Goal: Register for event/course

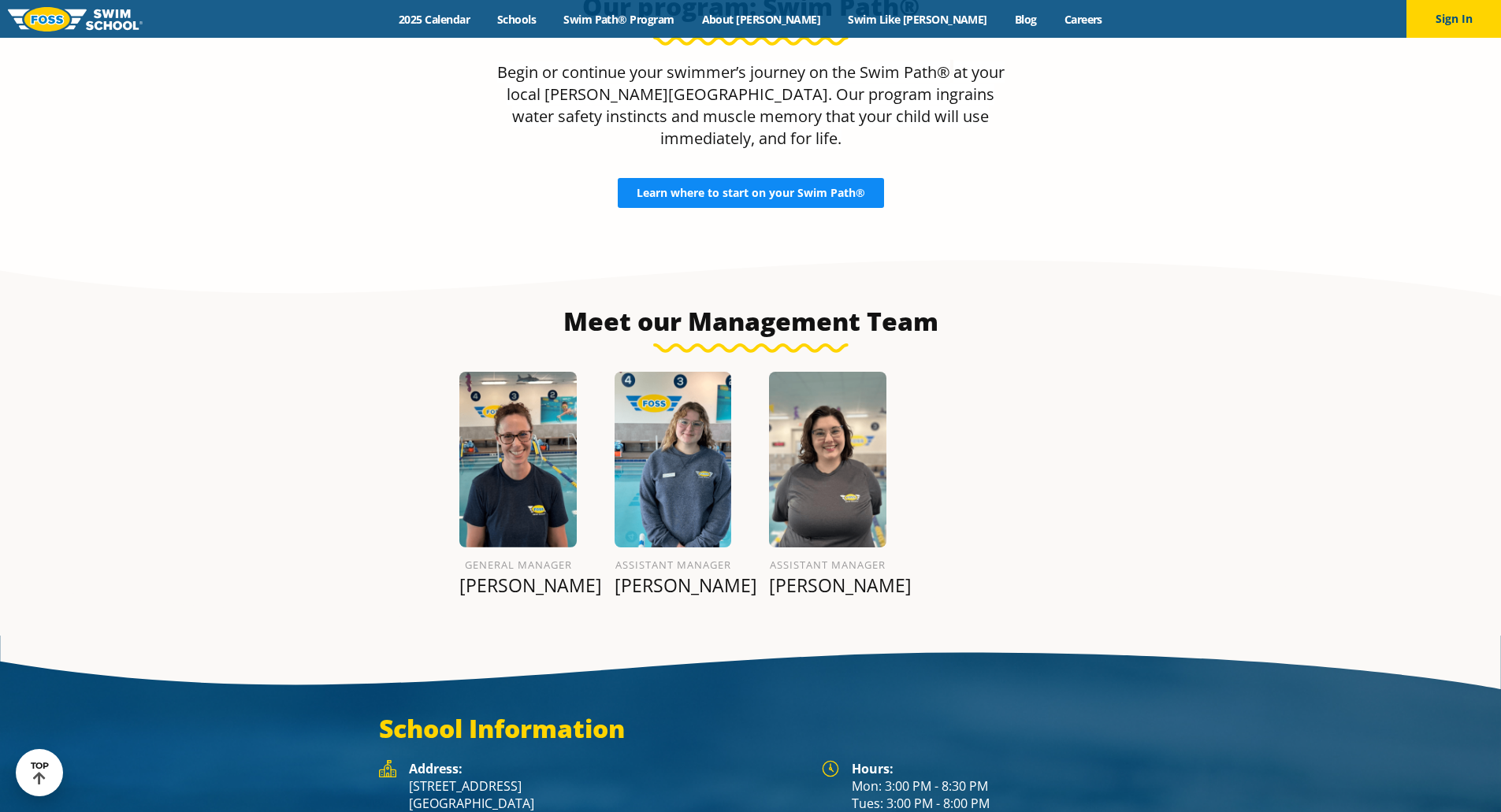
scroll to position [1768, 0]
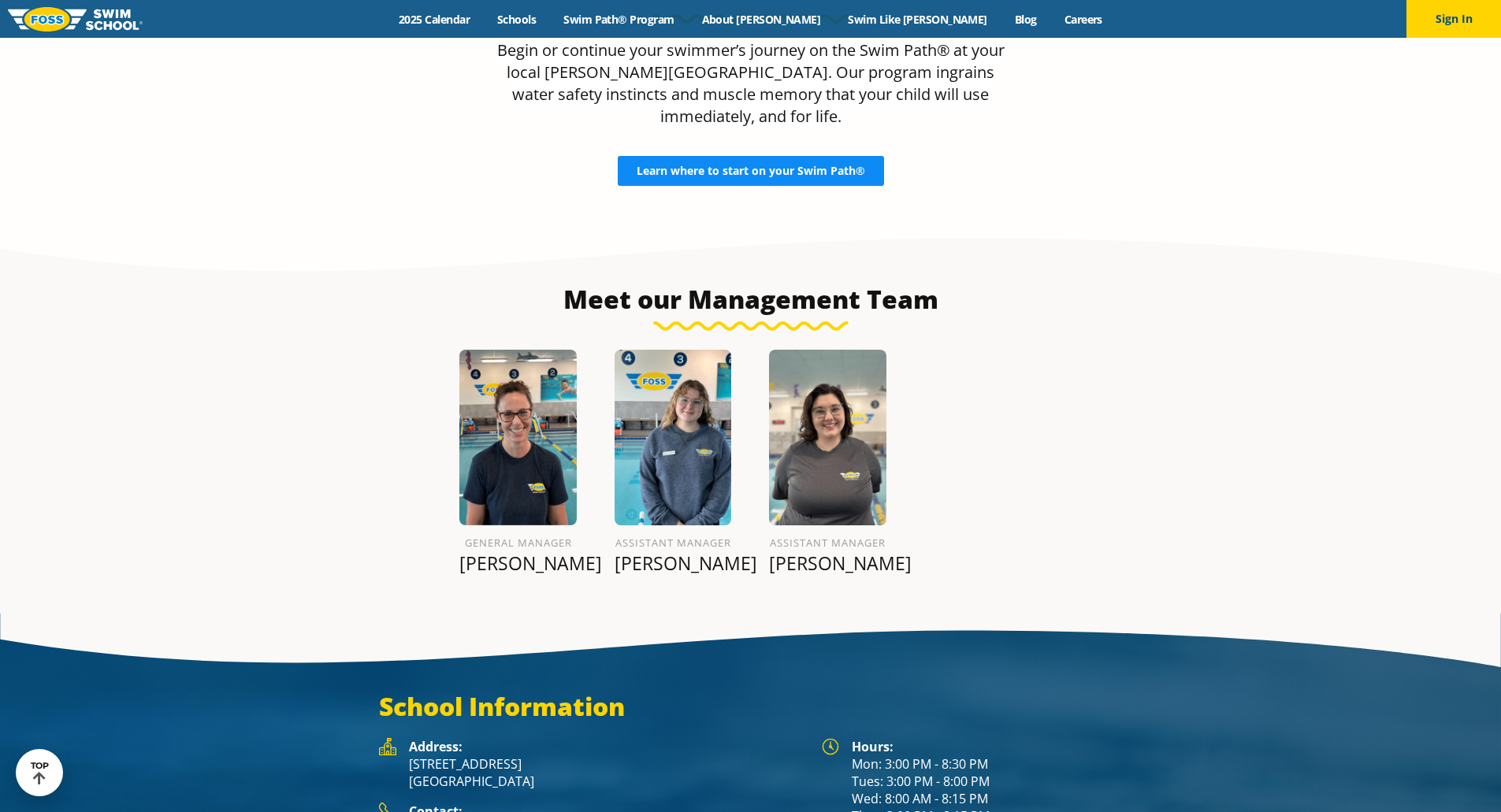
click at [744, 158] on link "Learn where to start on your Swim Path®" at bounding box center [750, 171] width 266 height 30
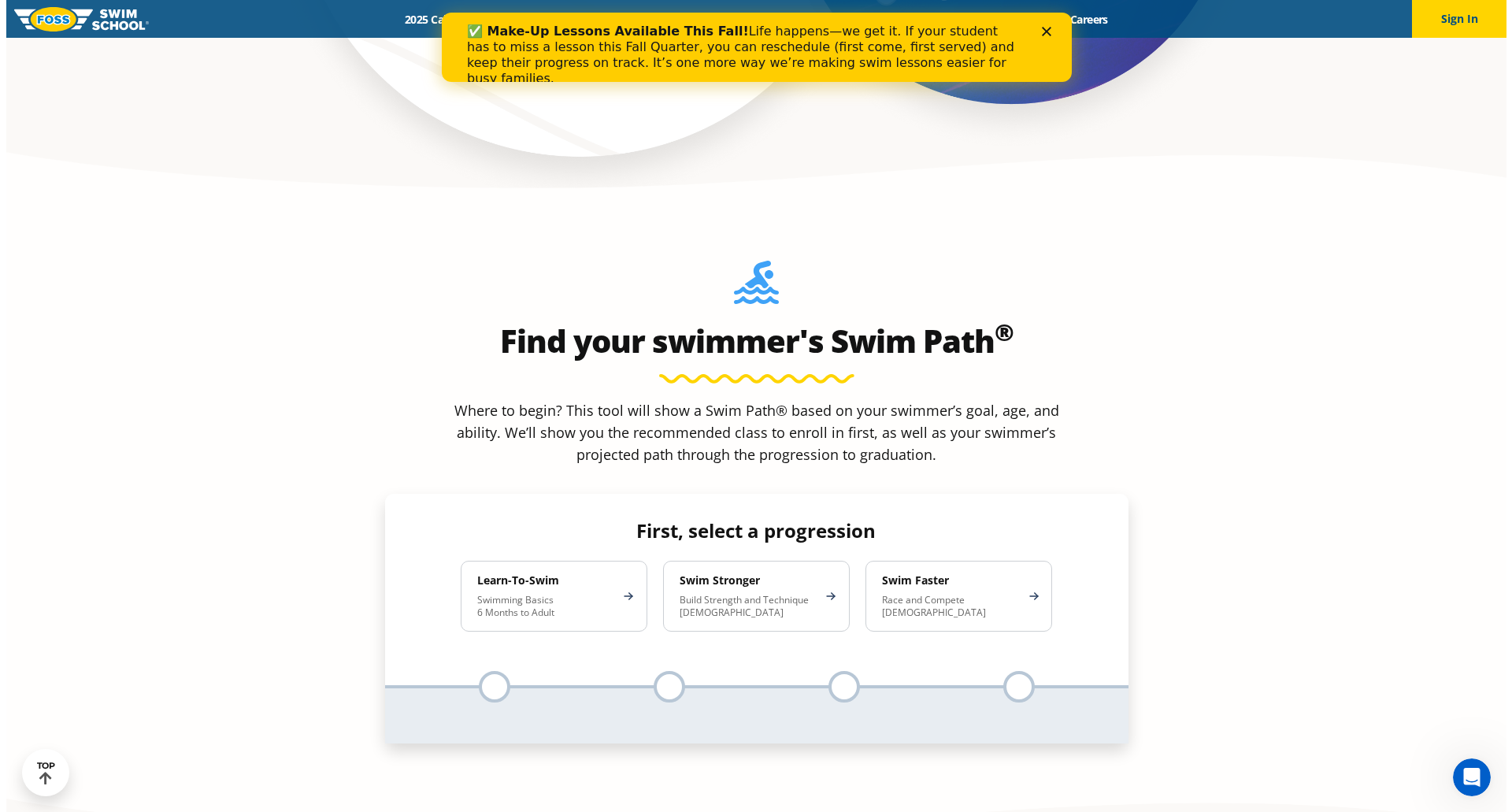
scroll to position [1370, 0]
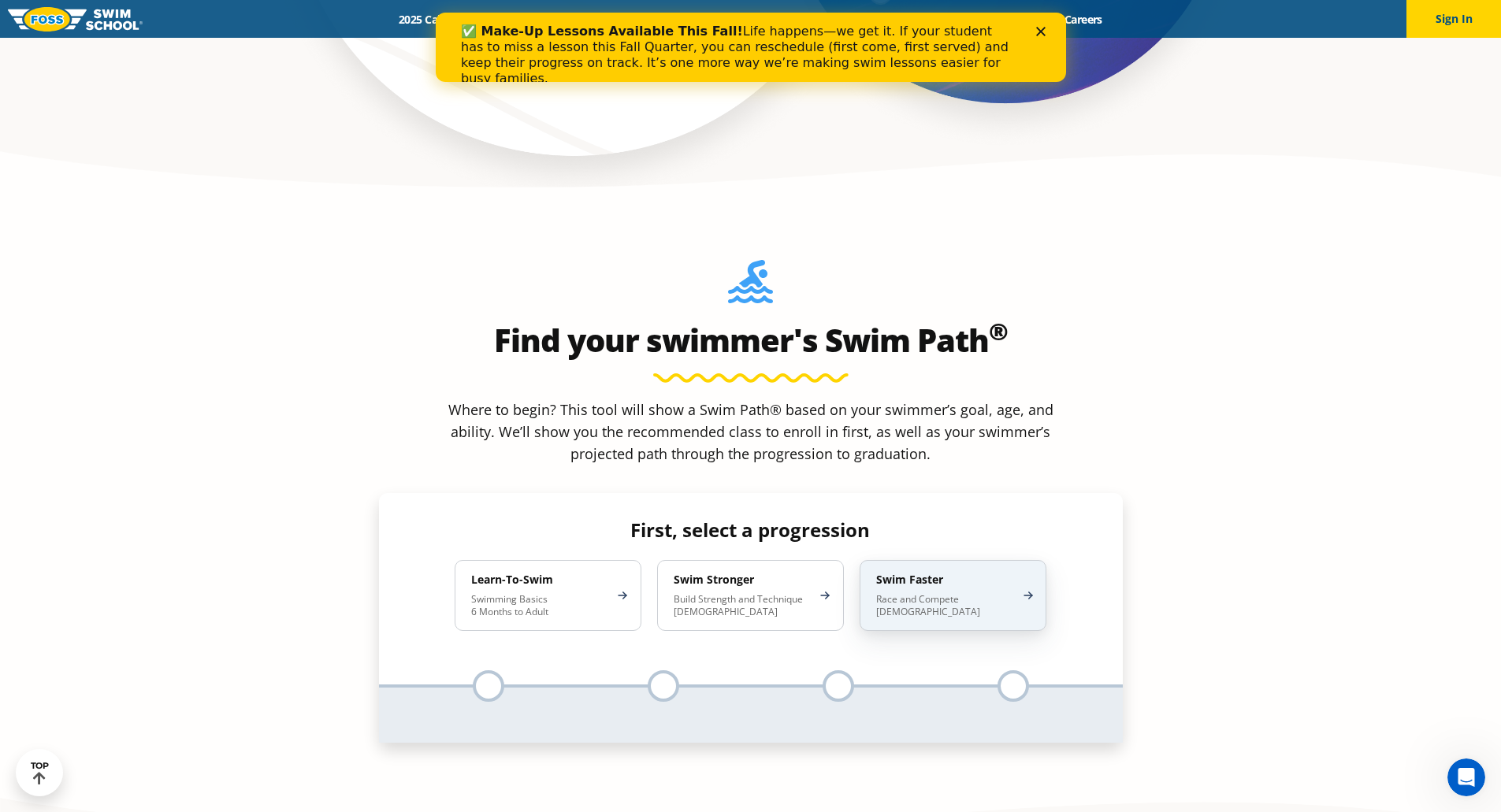
click at [930, 573] on h4 "Swim Faster" at bounding box center [945, 580] width 138 height 14
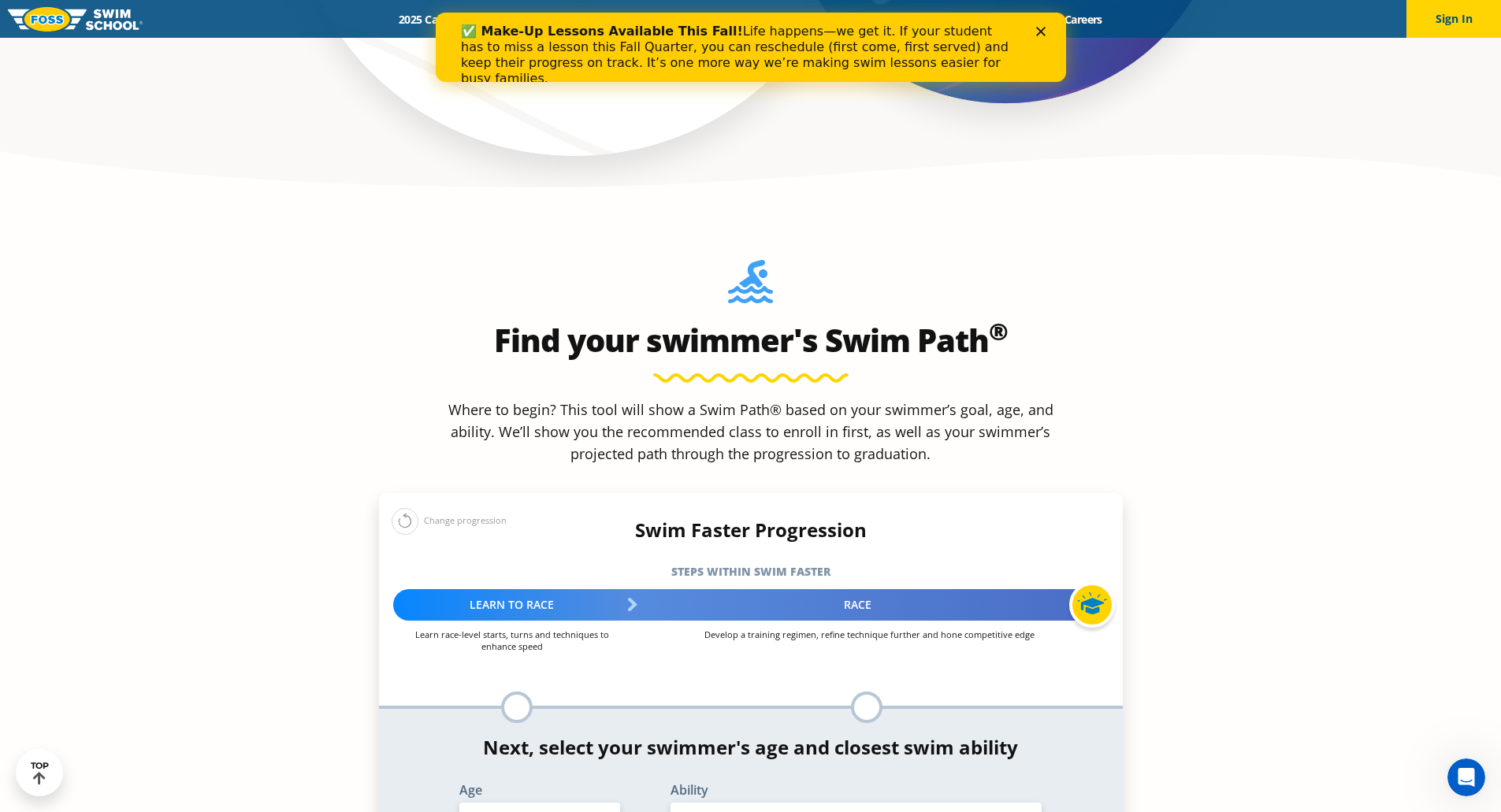
click at [529, 802] on select "Select Age 6 months - 1 year 1 year 2 years 3 years 4 years 5 years 6 years 7 y…" at bounding box center [540, 819] width 161 height 33
select select "12-years-"
click at [459, 802] on select "Select Age 6 months - 1 year 1 year 2 years 3 years 4 years 5 years 6 years 7 y…" at bounding box center [540, 819] width 161 height 33
click at [850, 802] on select "Select Ability First in-water experience When in the water, reliant on a life j…" at bounding box center [855, 819] width 372 height 33
select select "12-years--swims-each-stroke-front-crawl-and-backstroke-75-ft-and-breaststroke-b…"
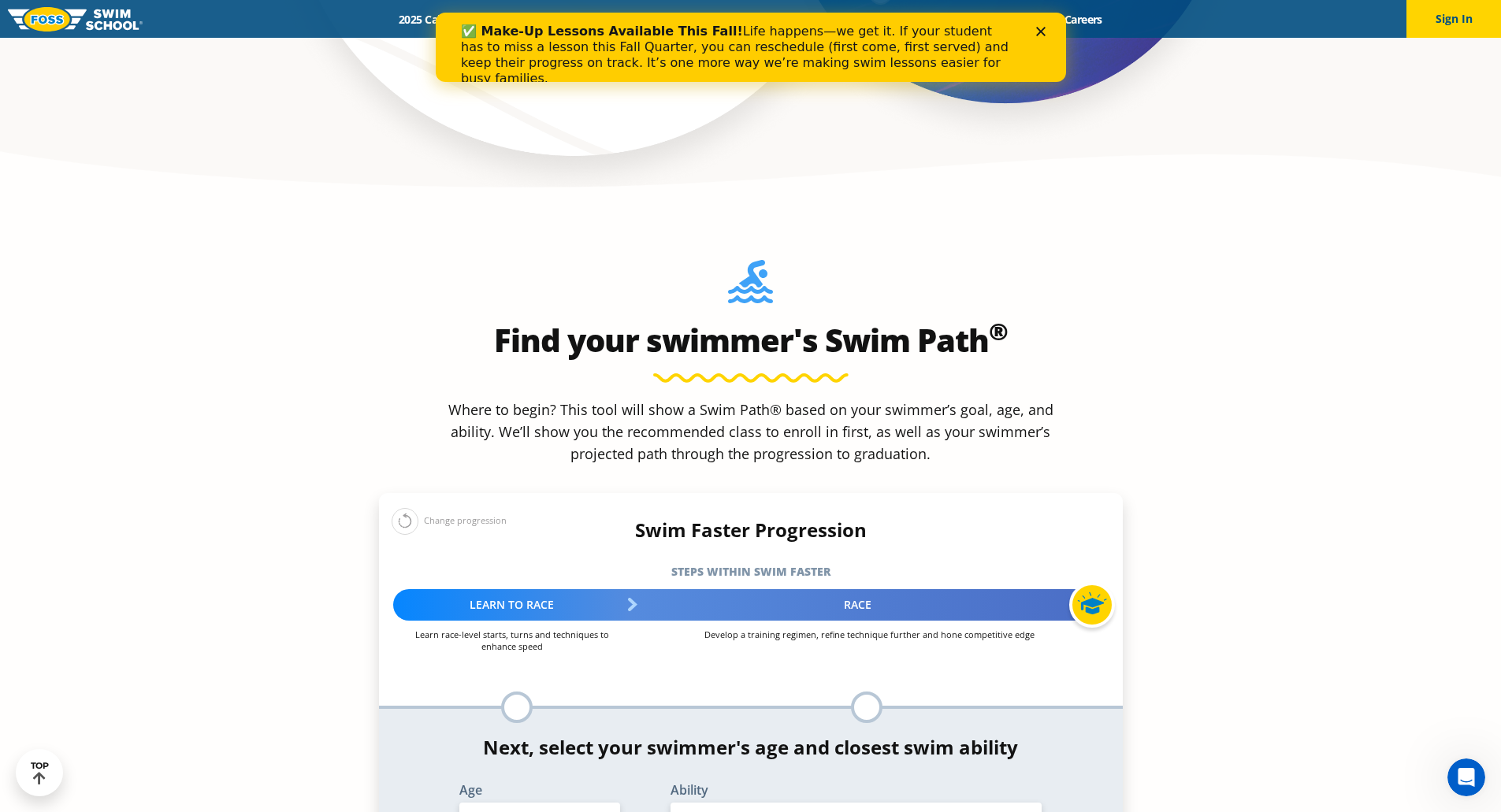
click at [670, 802] on select "Select Ability First in-water experience When in the water, reliant on a life j…" at bounding box center [855, 819] width 372 height 33
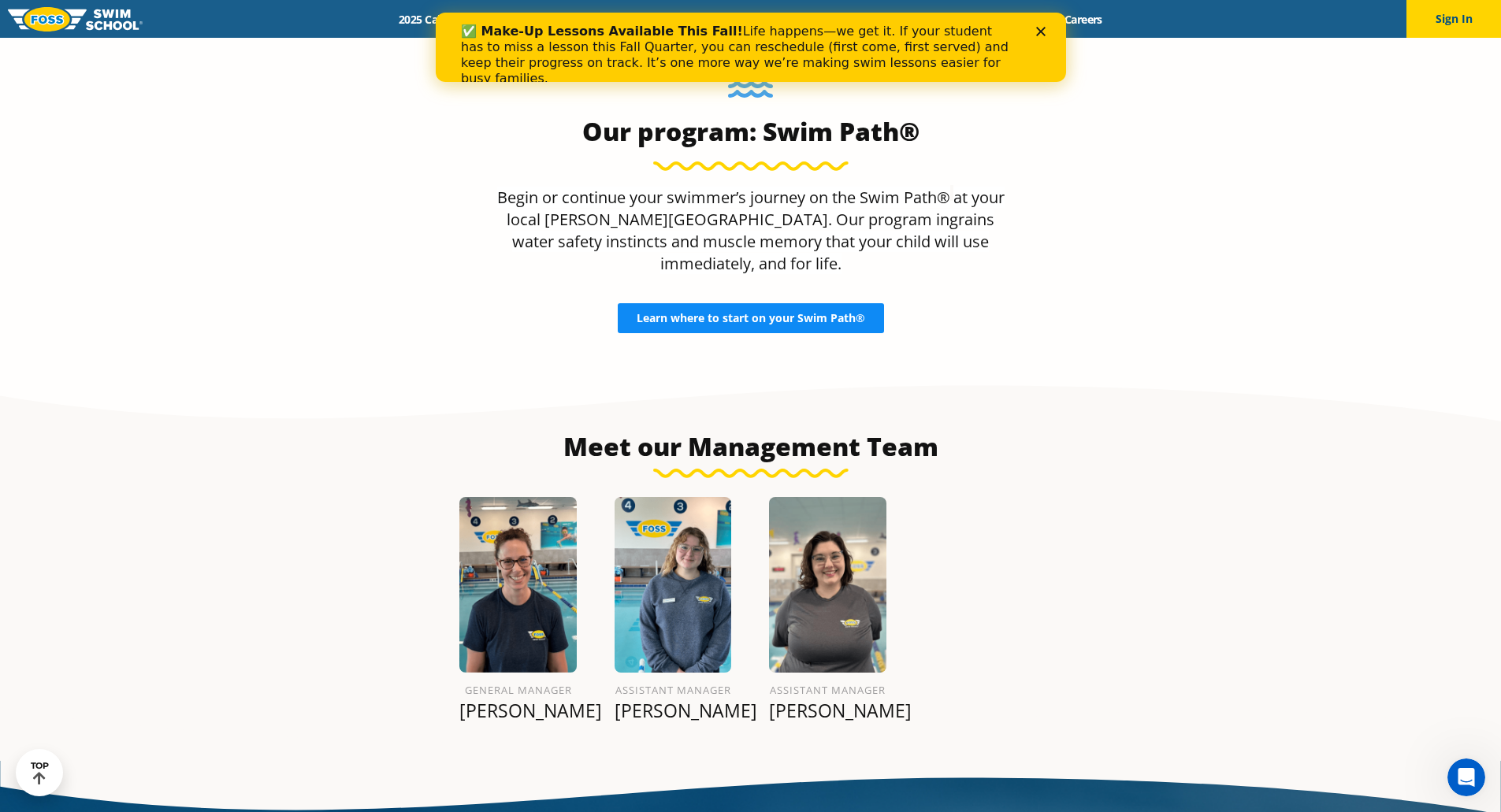
scroll to position [1599, 0]
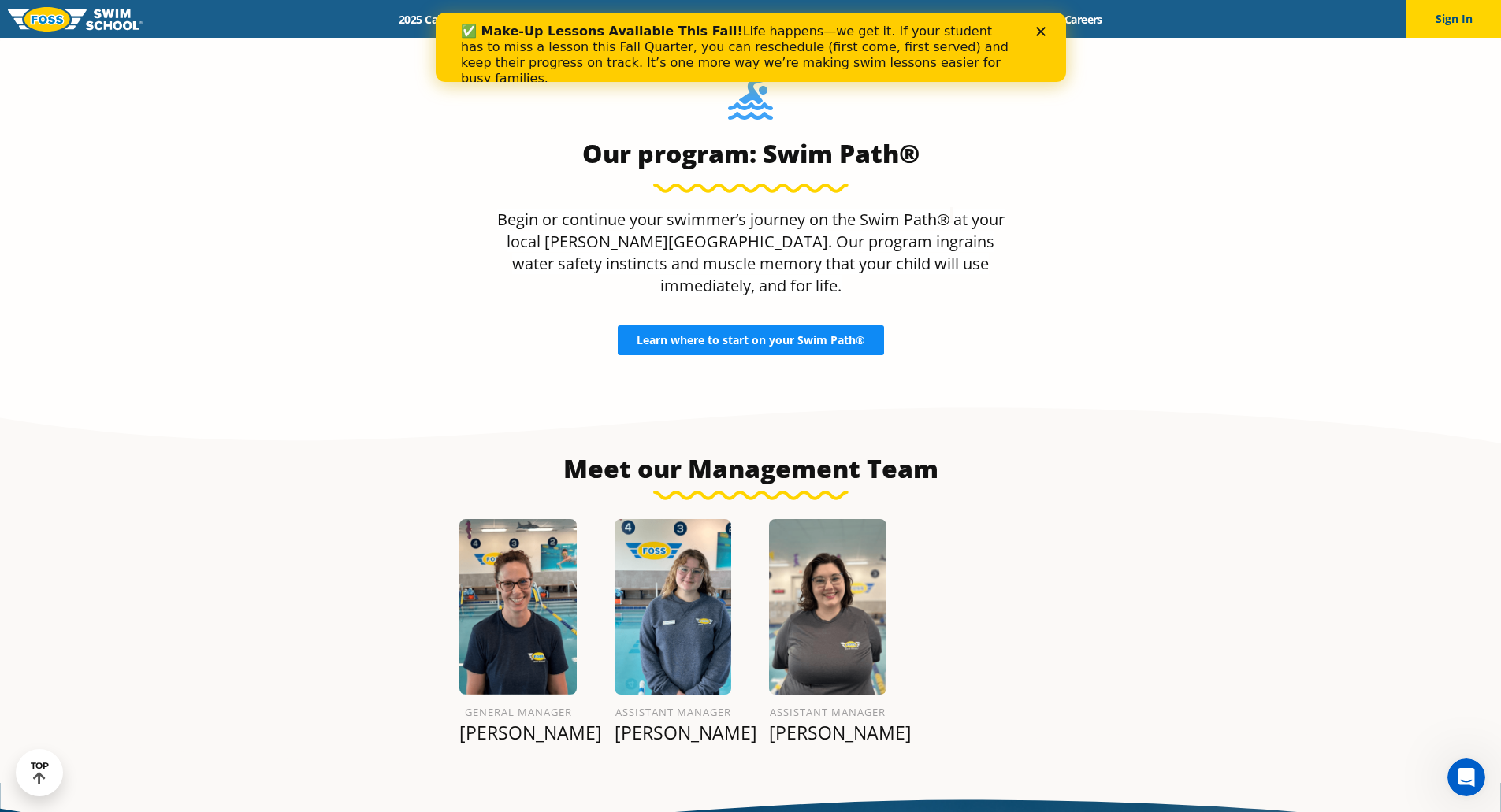
click at [738, 334] on span "Learn where to start on your Swim Path®" at bounding box center [750, 339] width 229 height 11
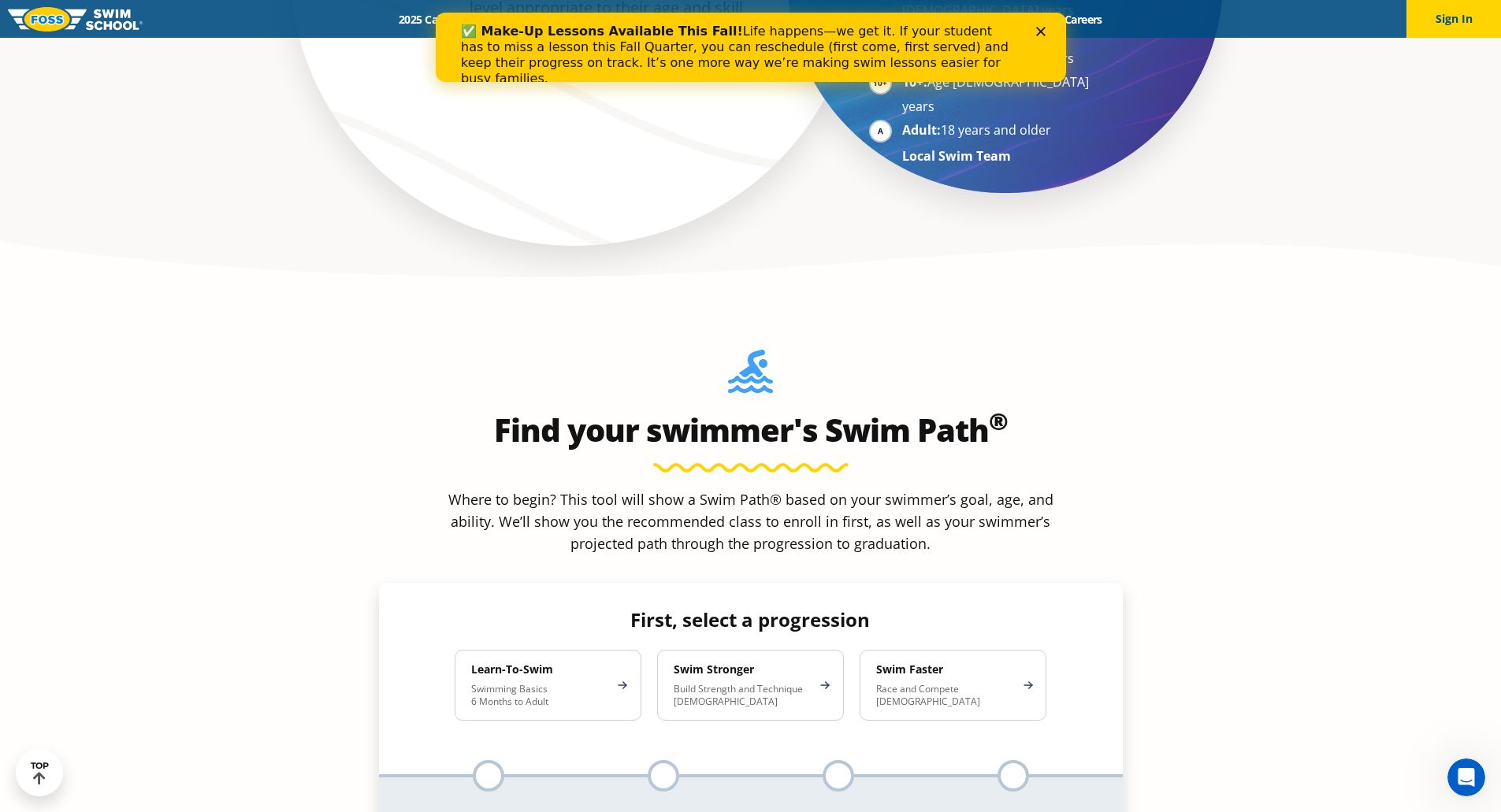
scroll to position [1301, 0]
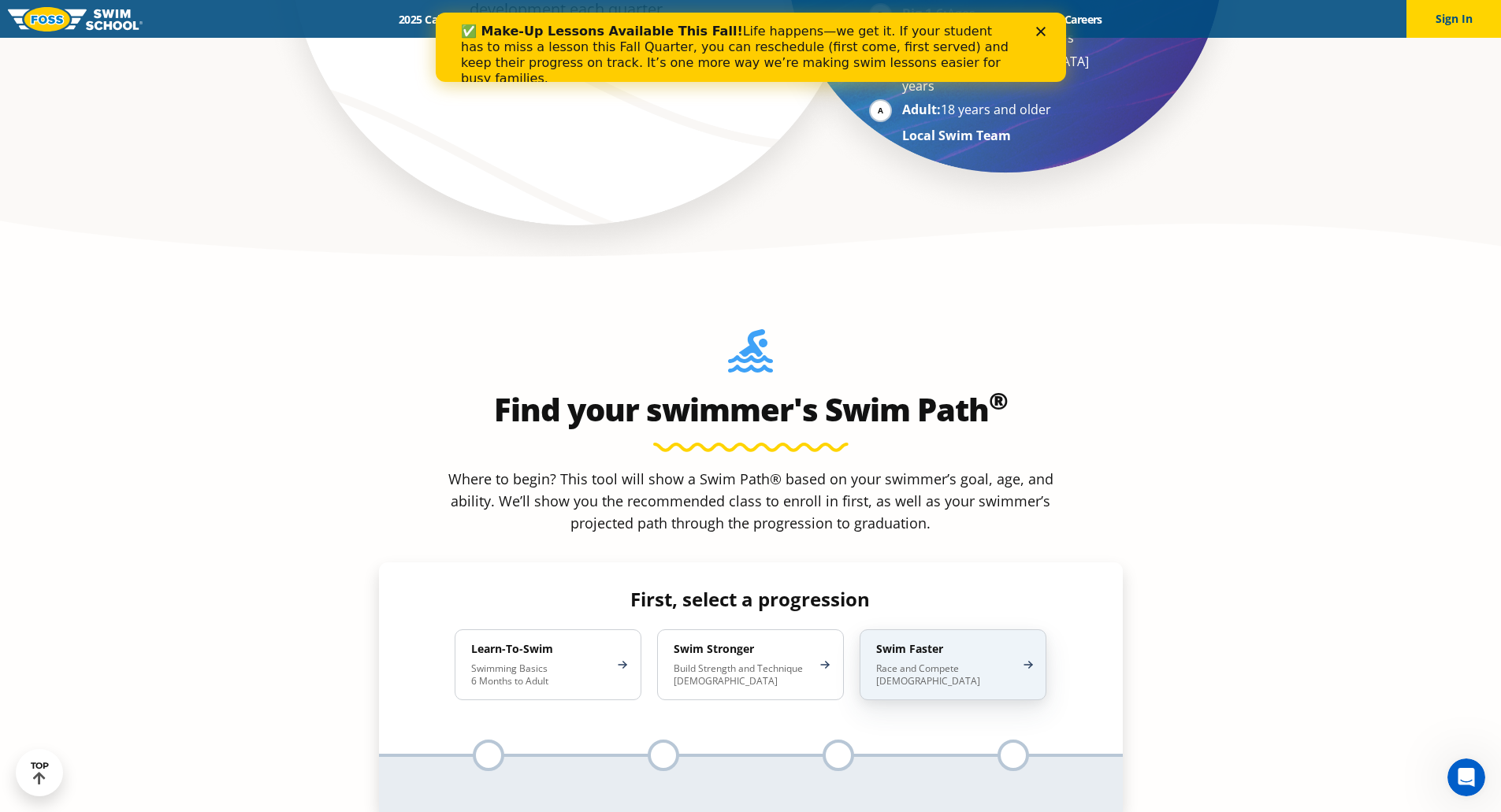
click at [964, 662] on p "Race and Compete 8-17 Years Old" at bounding box center [945, 675] width 138 height 25
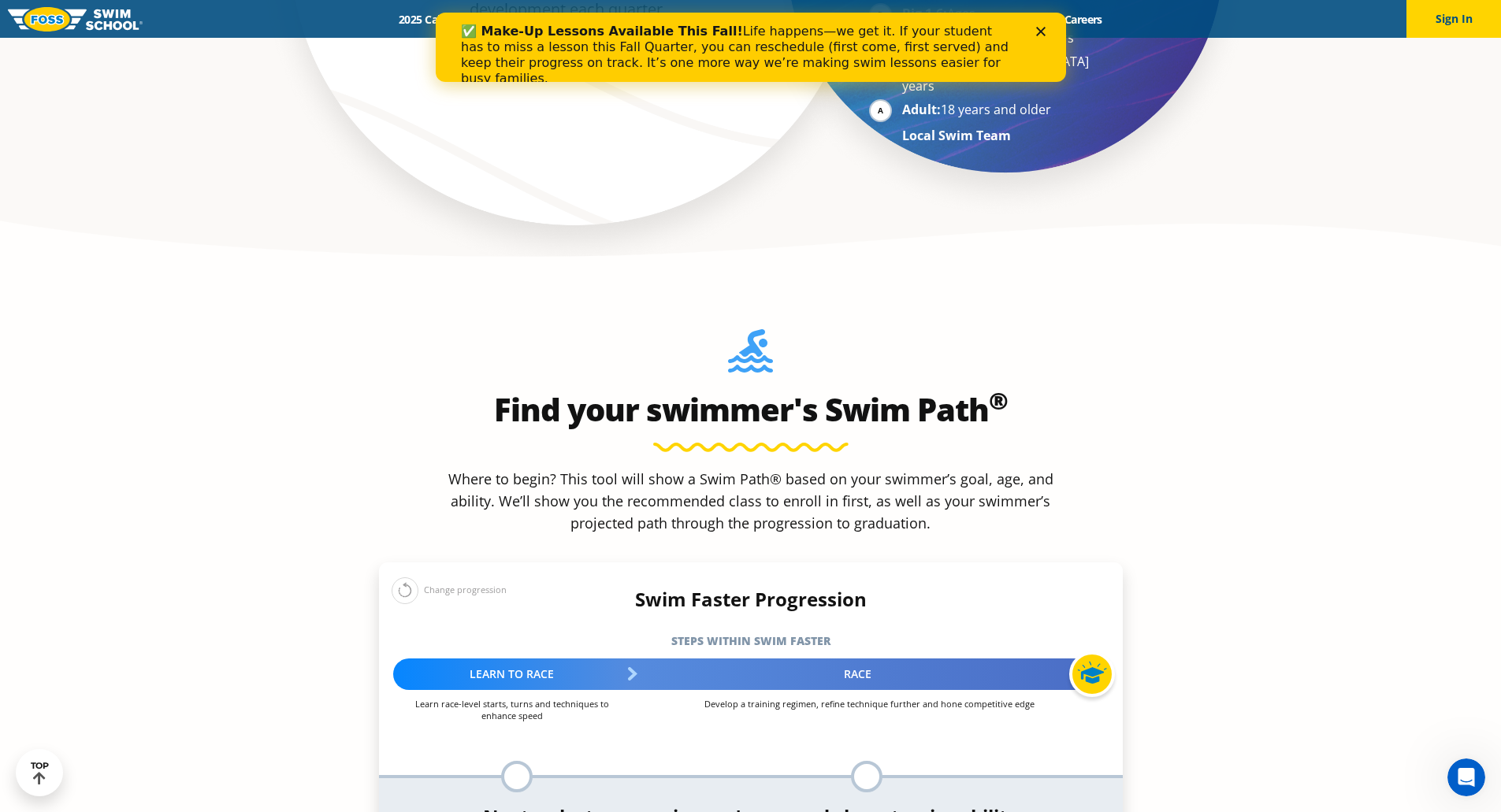
select select "12-years-"
select select "12-years--know-turns-and-finishes-200-yard-medley-of-all-strokes-and-300-yard-f…"
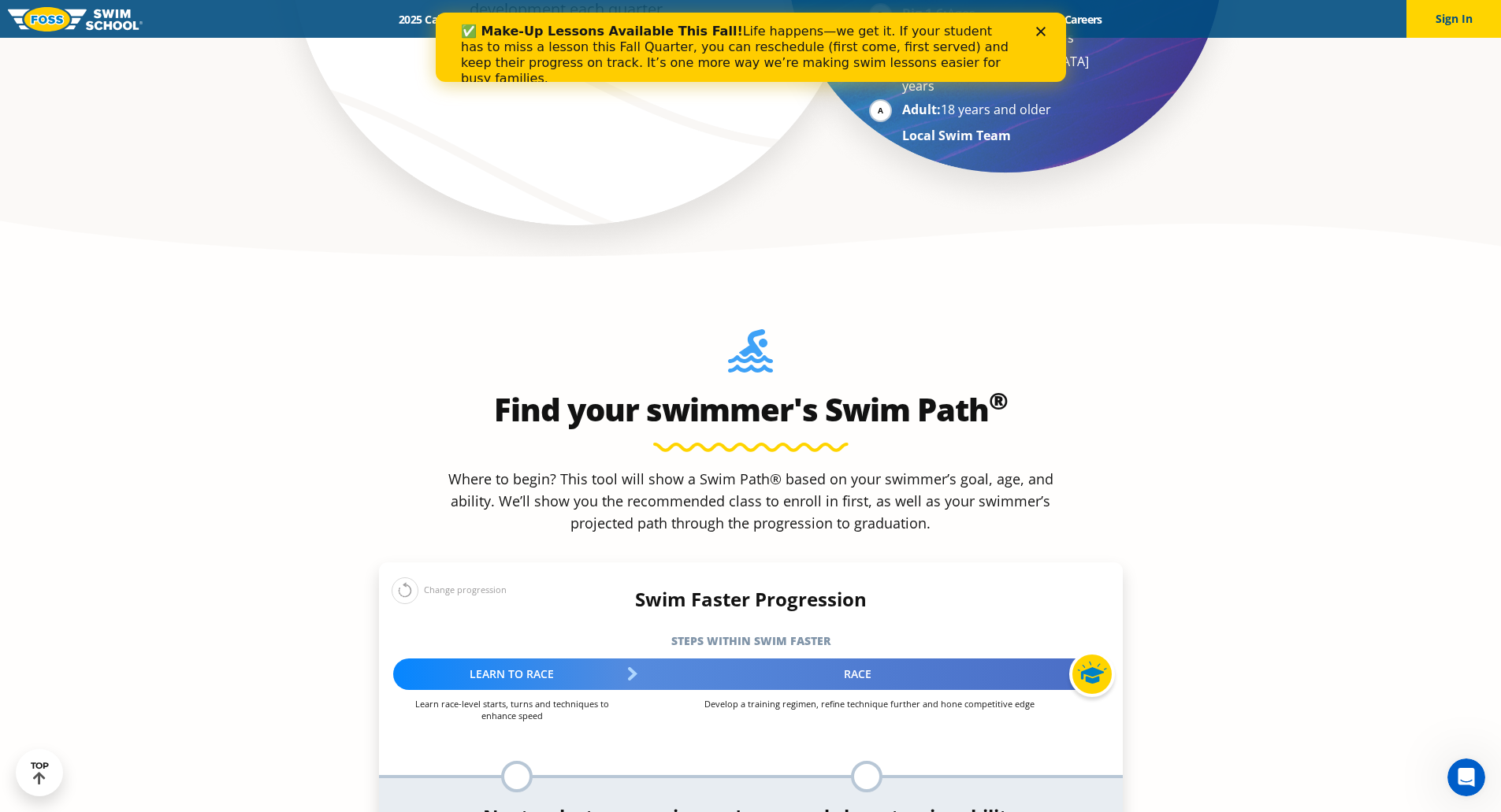
click at [868, 761] on div "ST" at bounding box center [866, 777] width 31 height 31
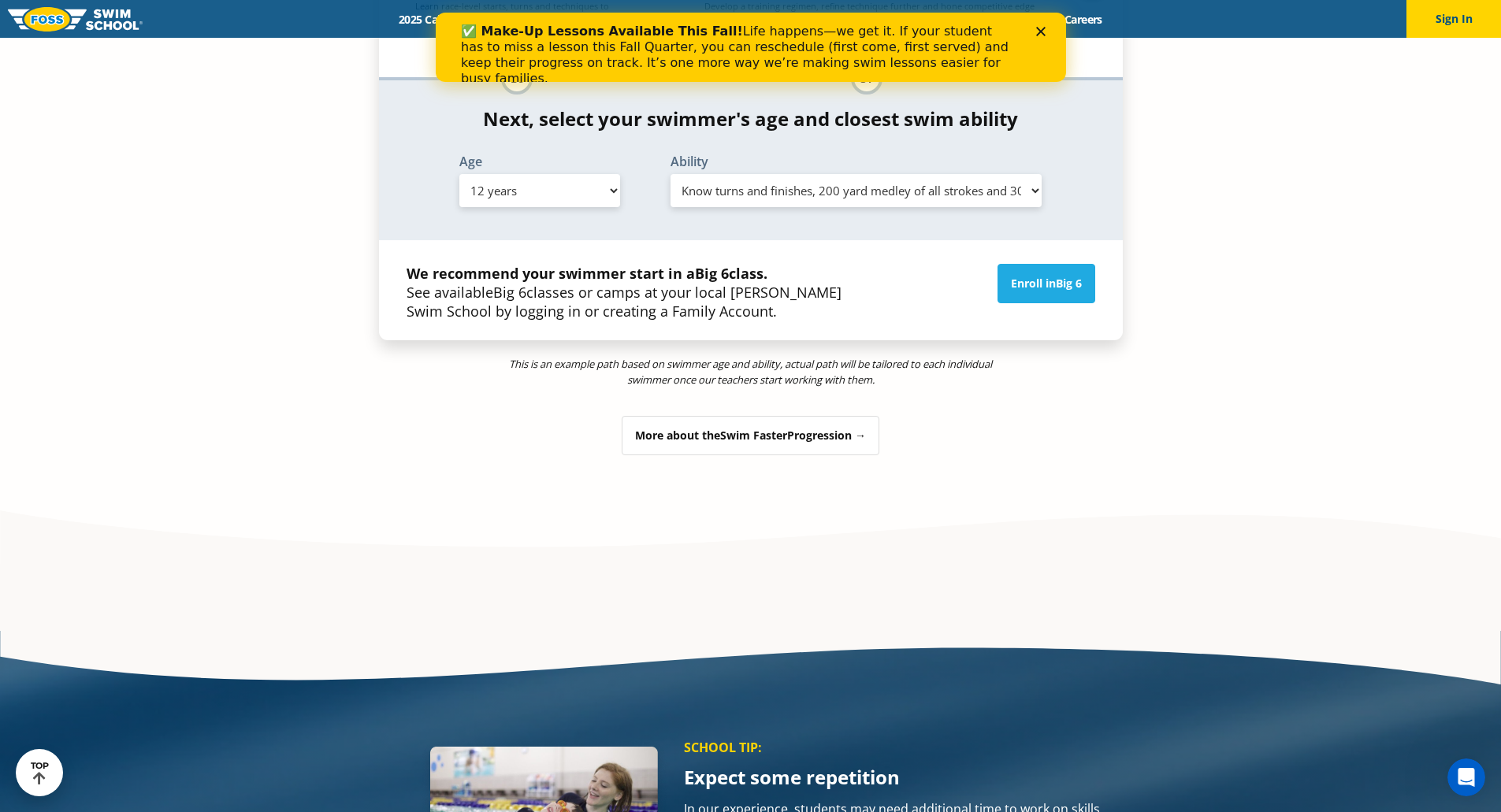
scroll to position [2000, 0]
click at [830, 415] on div "More about the Swim Faster Progression →" at bounding box center [750, 434] width 258 height 39
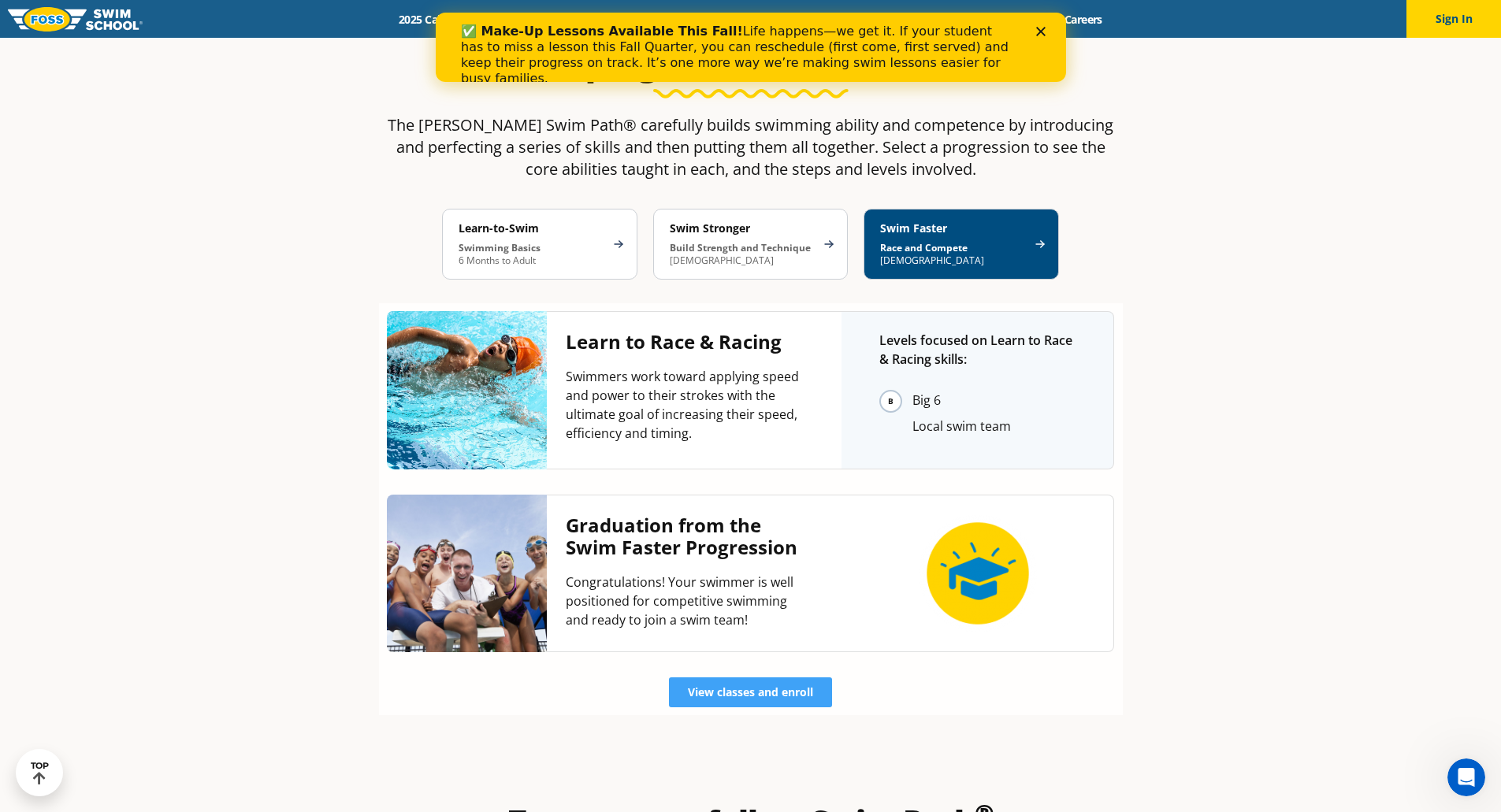
scroll to position [3056, 0]
click at [730, 687] on span "View classes and enroll" at bounding box center [750, 692] width 126 height 11
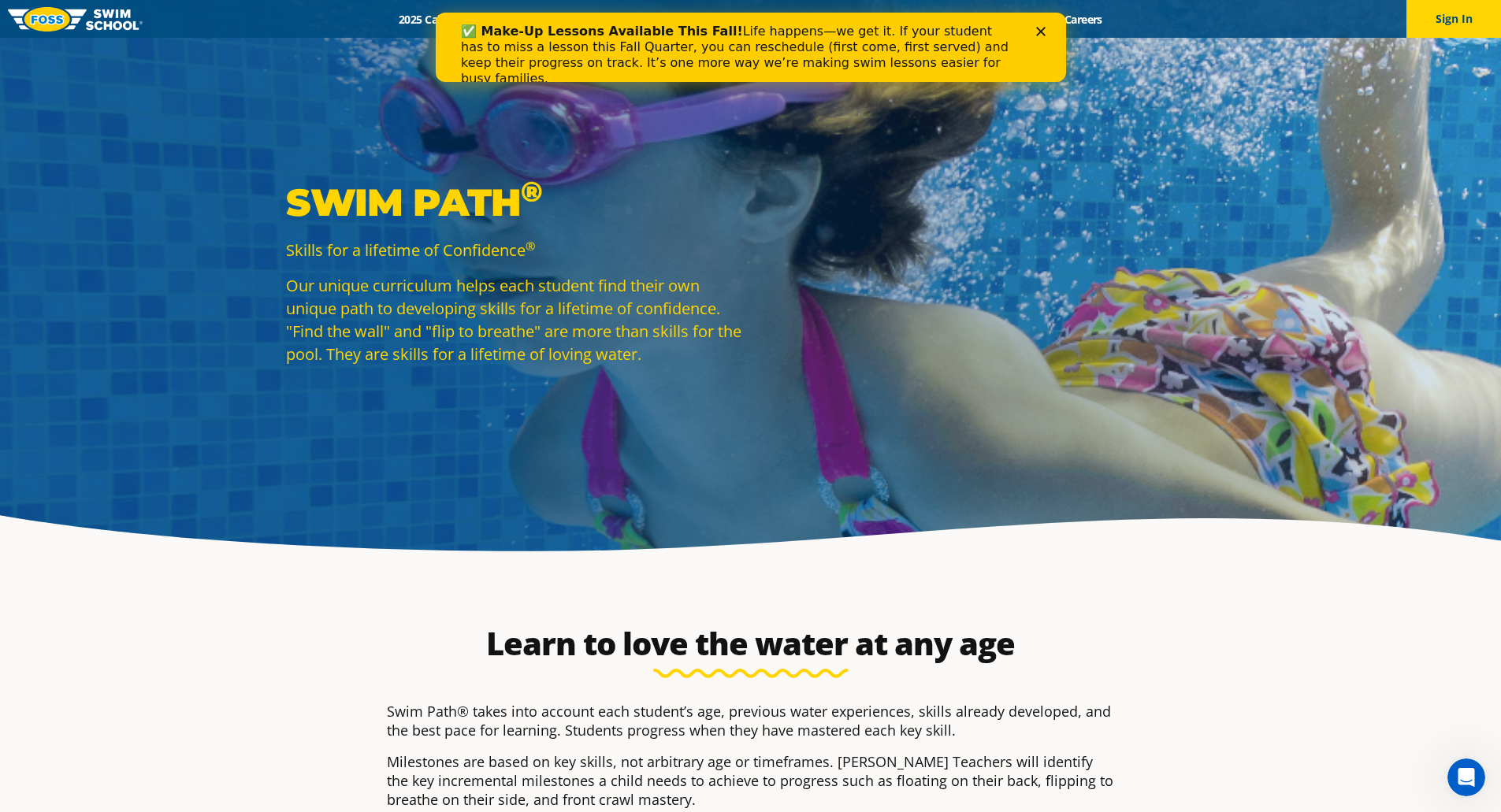
click at [1042, 29] on polygon "Close" at bounding box center [1040, 31] width 10 height 10
